Goal: Find specific page/section: Find specific page/section

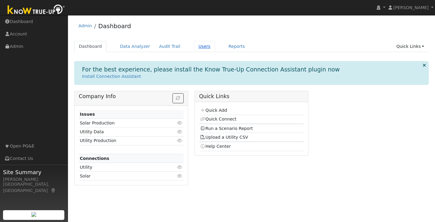
click at [196, 46] on link "Users" at bounding box center [204, 46] width 21 height 11
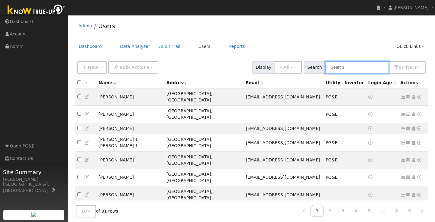
click at [353, 70] on input "text" at bounding box center [357, 67] width 64 height 12
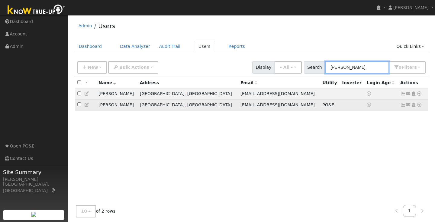
type input "martin"
click at [421, 105] on icon at bounding box center [419, 104] width 5 height 4
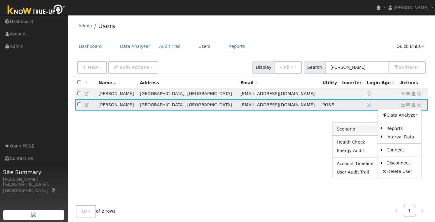
click at [358, 129] on link "Scenario" at bounding box center [355, 129] width 45 height 8
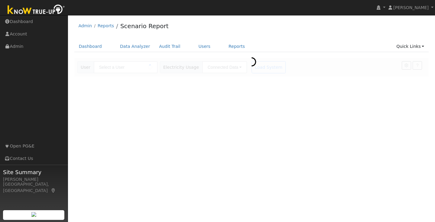
type input "[PERSON_NAME]"
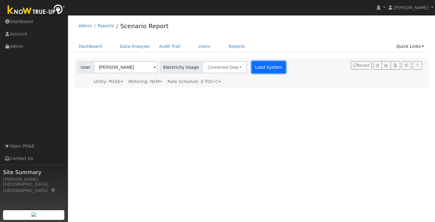
click at [259, 69] on button "Load System" at bounding box center [269, 67] width 34 height 12
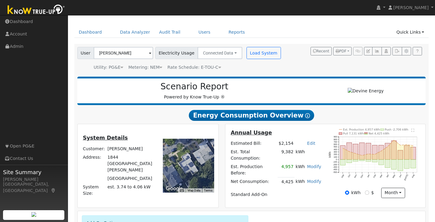
scroll to position [23, 0]
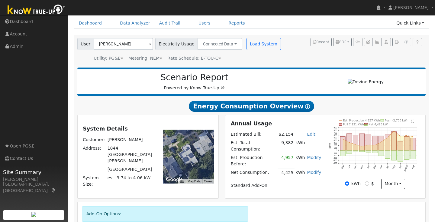
click at [412, 123] on text "" at bounding box center [413, 121] width 3 height 4
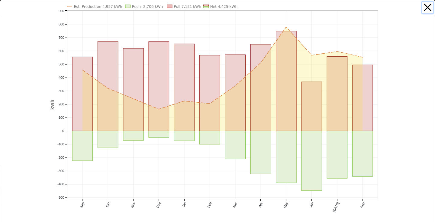
click at [430, 6] on button "button" at bounding box center [427, 7] width 11 height 11
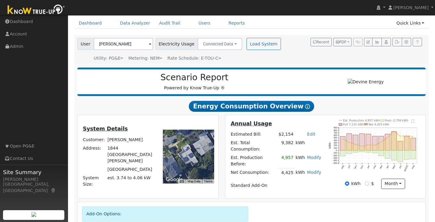
click at [390, 37] on div "User [PERSON_NAME] Account Default Account Default Account [STREET_ADDRESS][PER…" at bounding box center [250, 49] width 349 height 26
click at [390, 37] on div "User Martin Turon Account Default Account Default Account 1844 San Pedro Avenue…" at bounding box center [250, 49] width 349 height 26
